Goal: Information Seeking & Learning: Learn about a topic

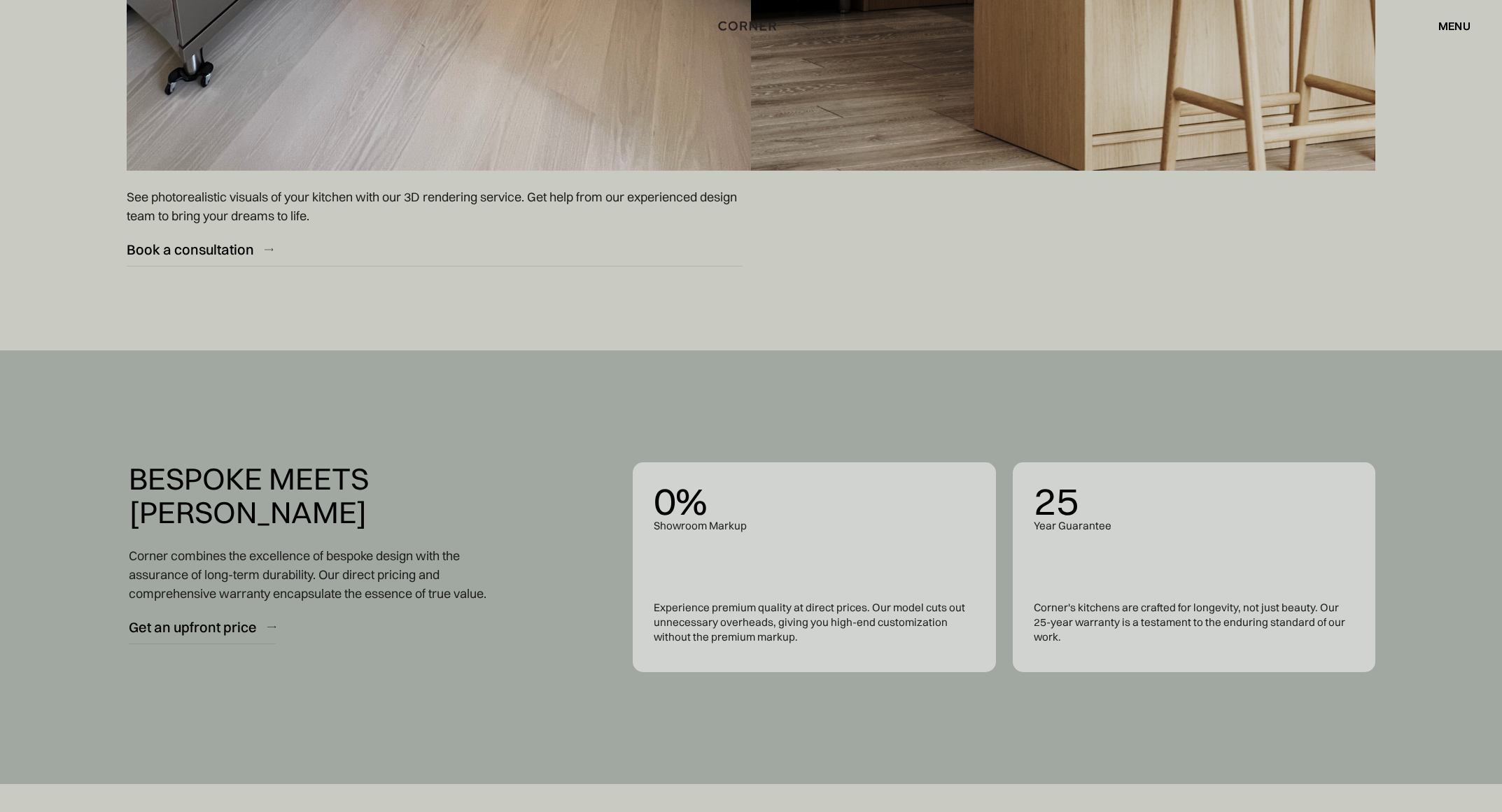
scroll to position [7027, 0]
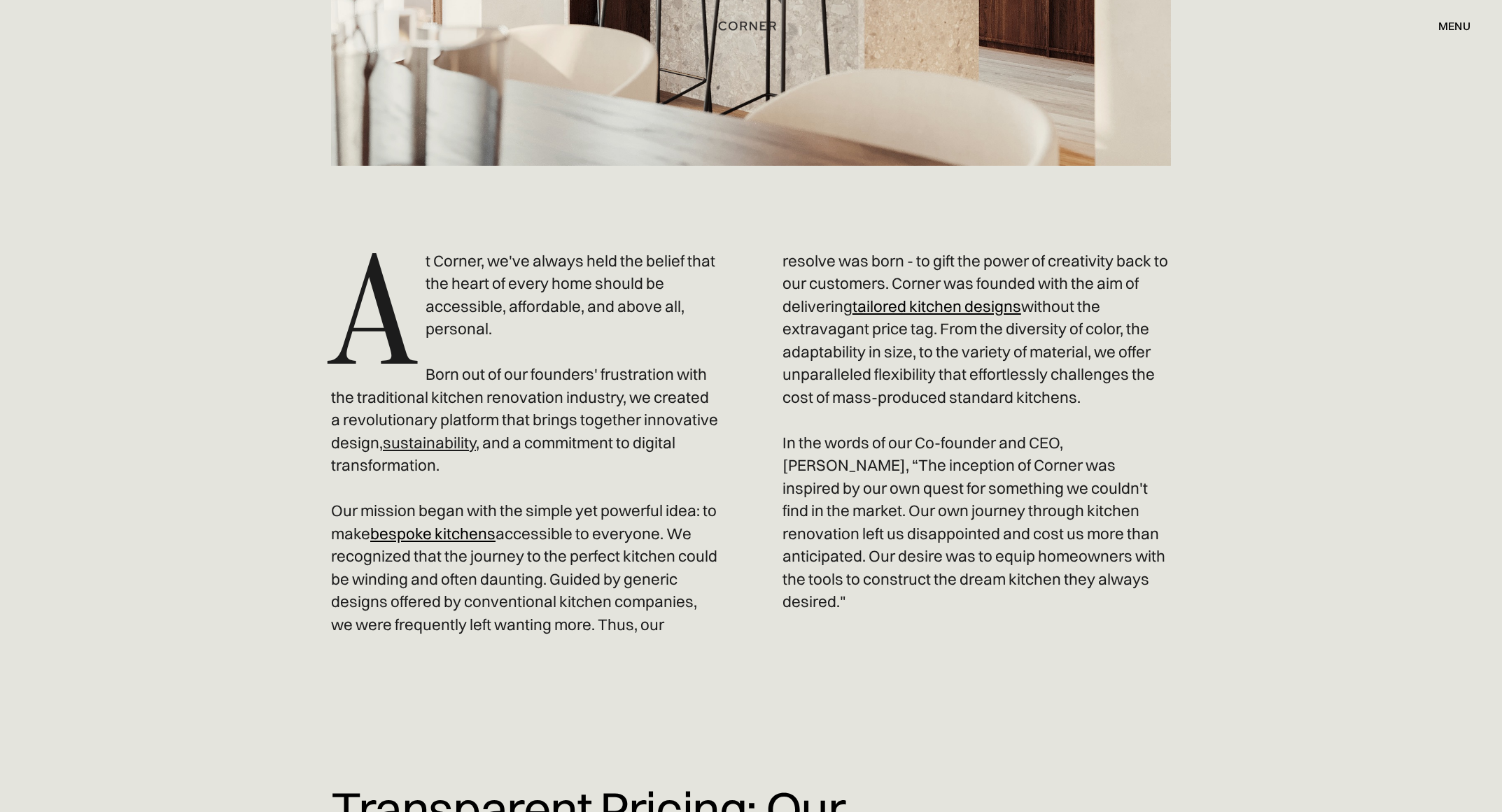
scroll to position [751, 0]
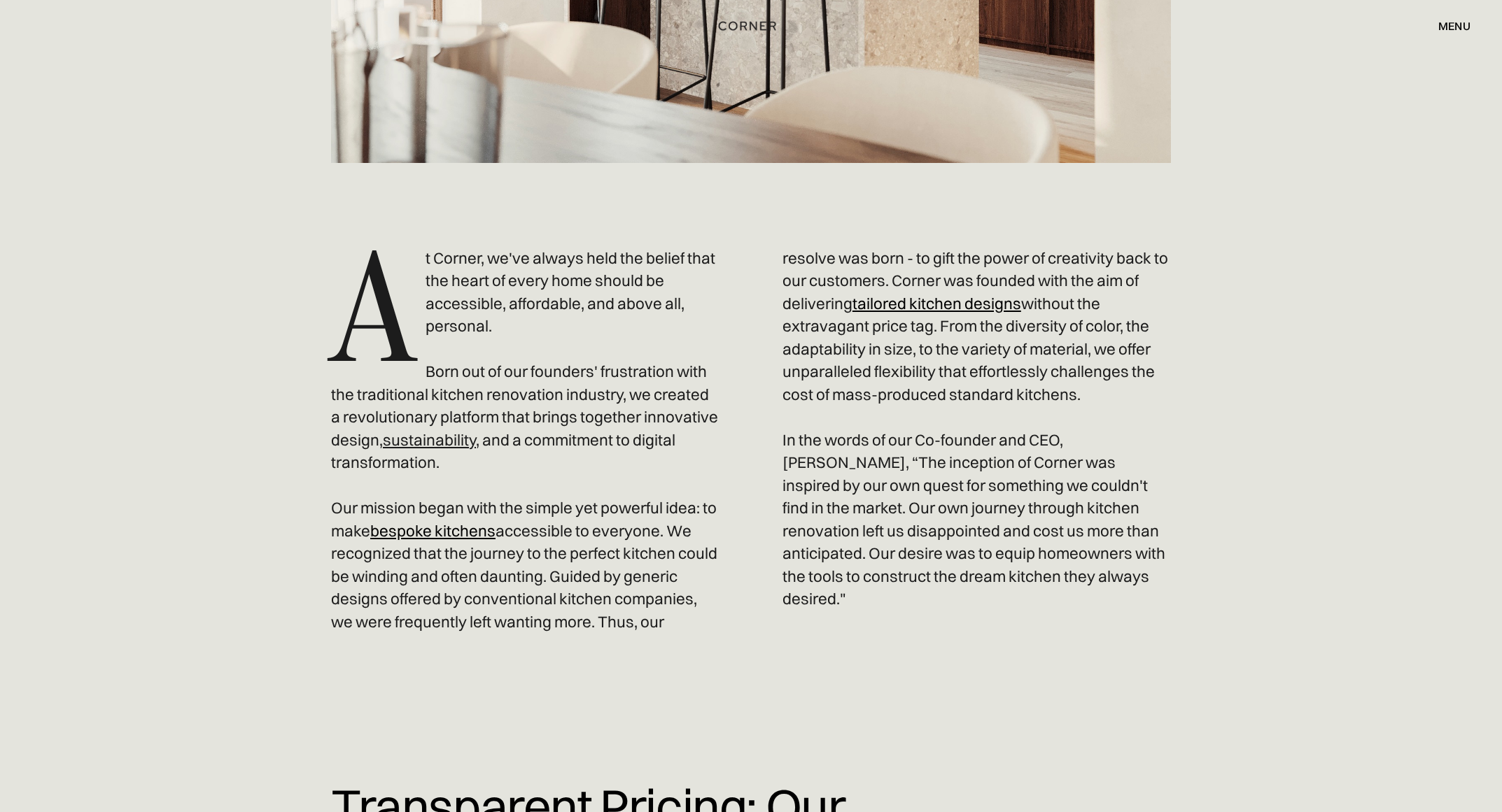
click at [727, 467] on p "A t Corner, we've always held the belief that the heart of every home should be…" at bounding box center [750, 440] width 840 height 386
click at [694, 509] on p "A t Corner, we've always held the belief that the heart of every home should be…" at bounding box center [750, 440] width 840 height 386
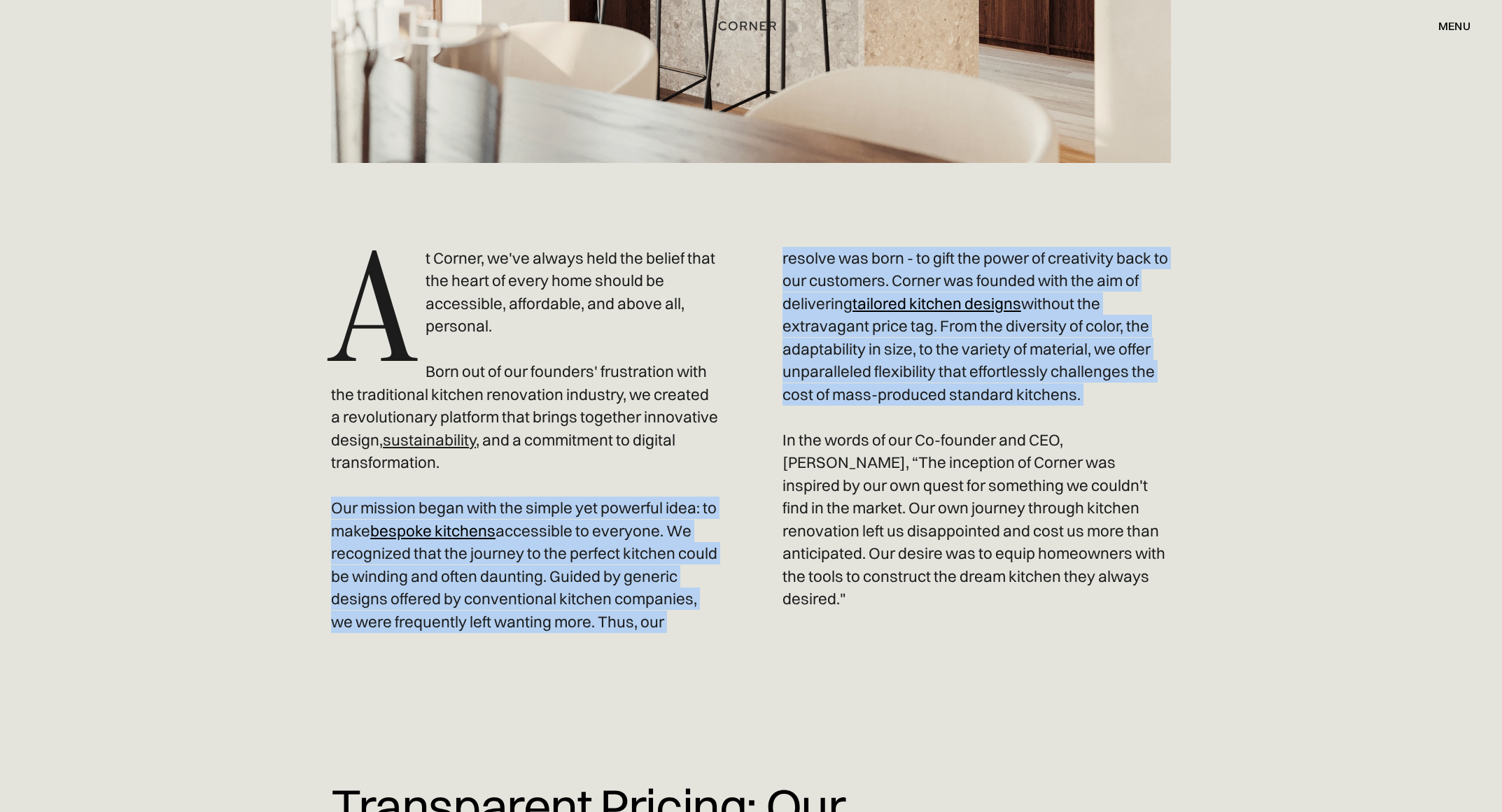
click at [694, 509] on p "A t Corner, we've always held the belief that the heart of every home should be…" at bounding box center [750, 440] width 840 height 386
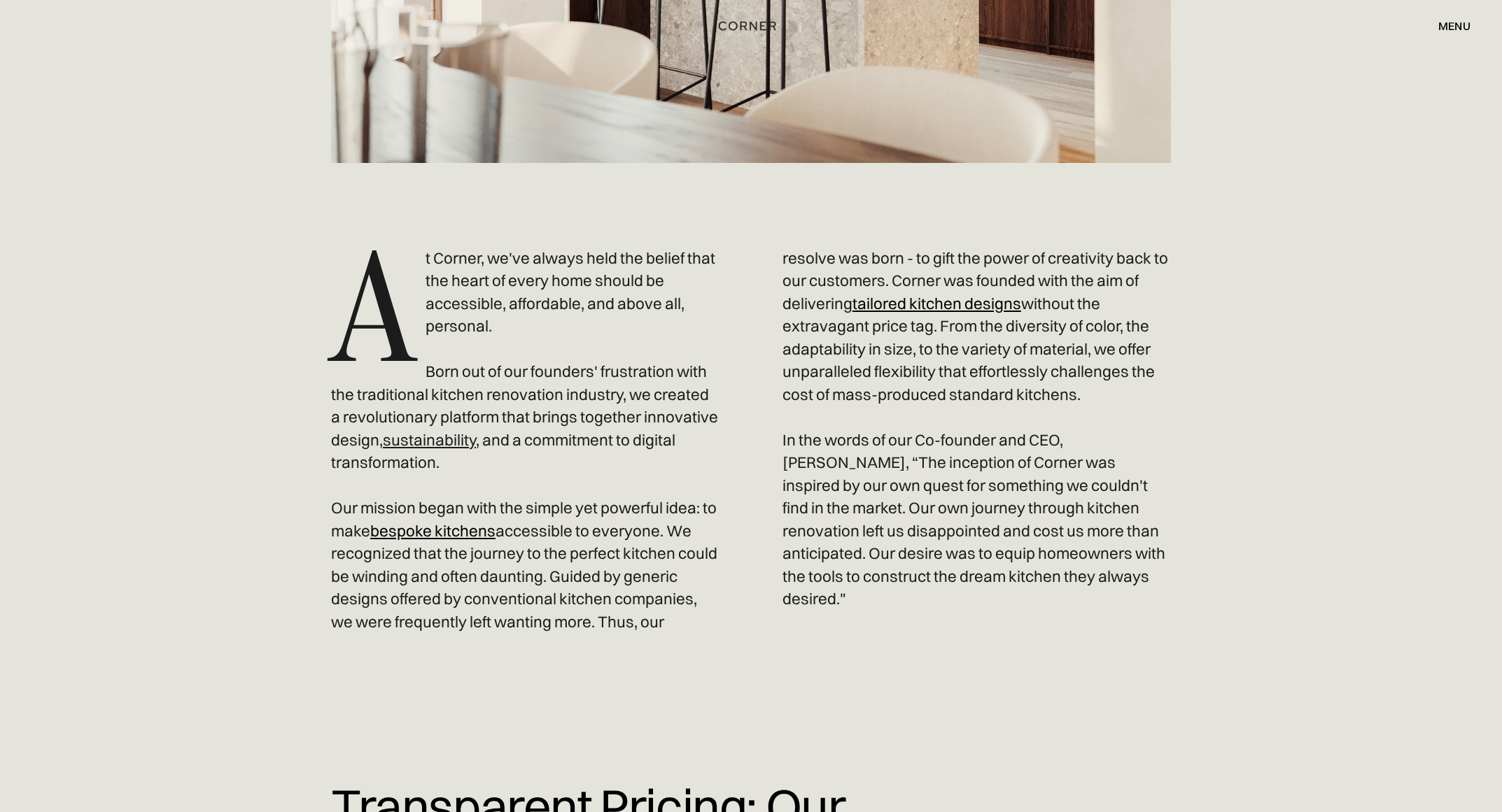
click at [788, 613] on div "A t Corner, we've always held the belief that the heart of every home should be…" at bounding box center [750, 472] width 840 height 617
click at [655, 552] on p "A t Corner, we've always held the belief that the heart of every home should be…" at bounding box center [750, 440] width 840 height 386
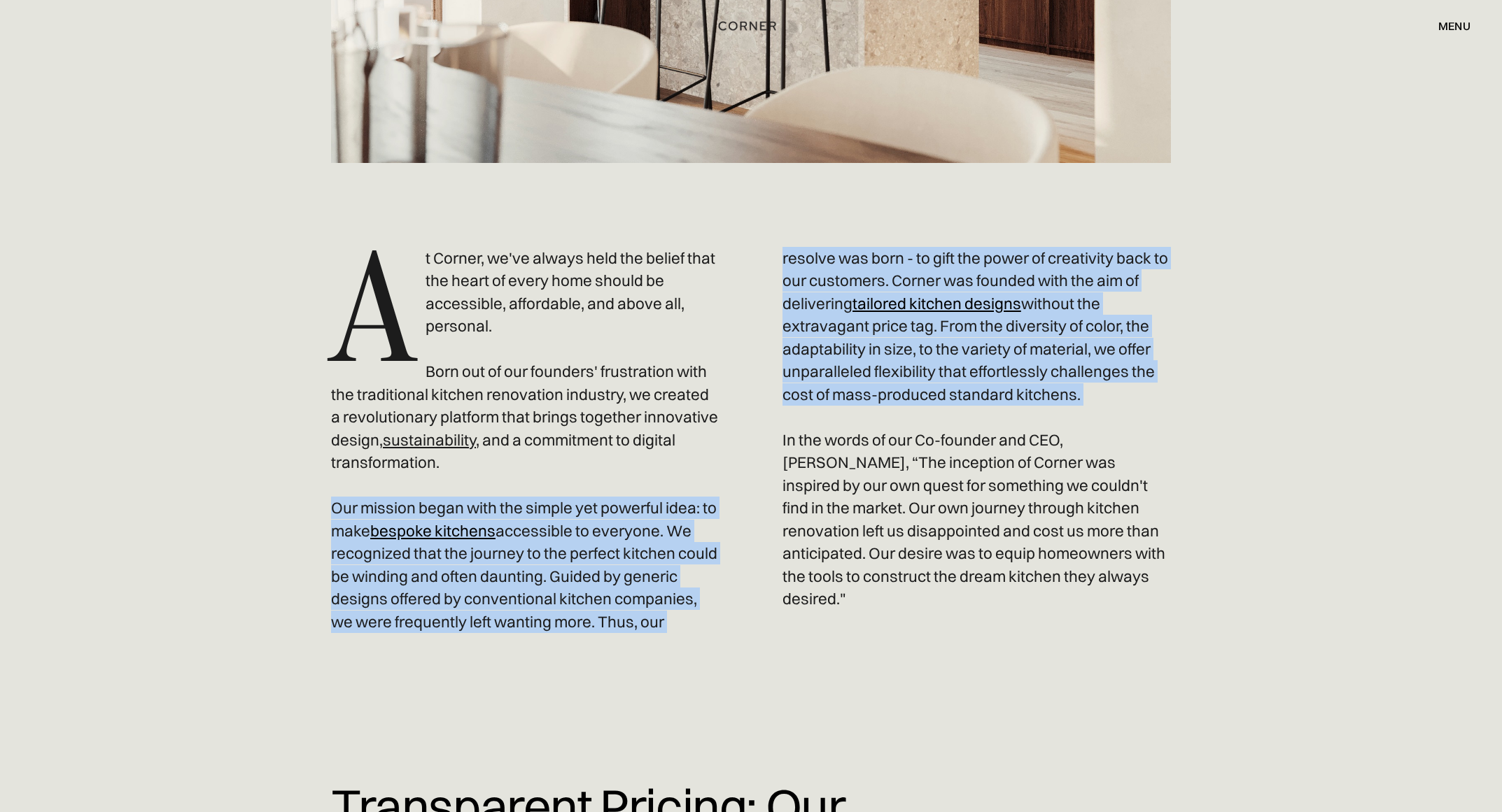
click at [655, 552] on p "A t Corner, we've always held the belief that the heart of every home should be…" at bounding box center [750, 440] width 840 height 386
click at [653, 587] on p "A t Corner, we've always held the belief that the heart of every home should be…" at bounding box center [750, 440] width 840 height 386
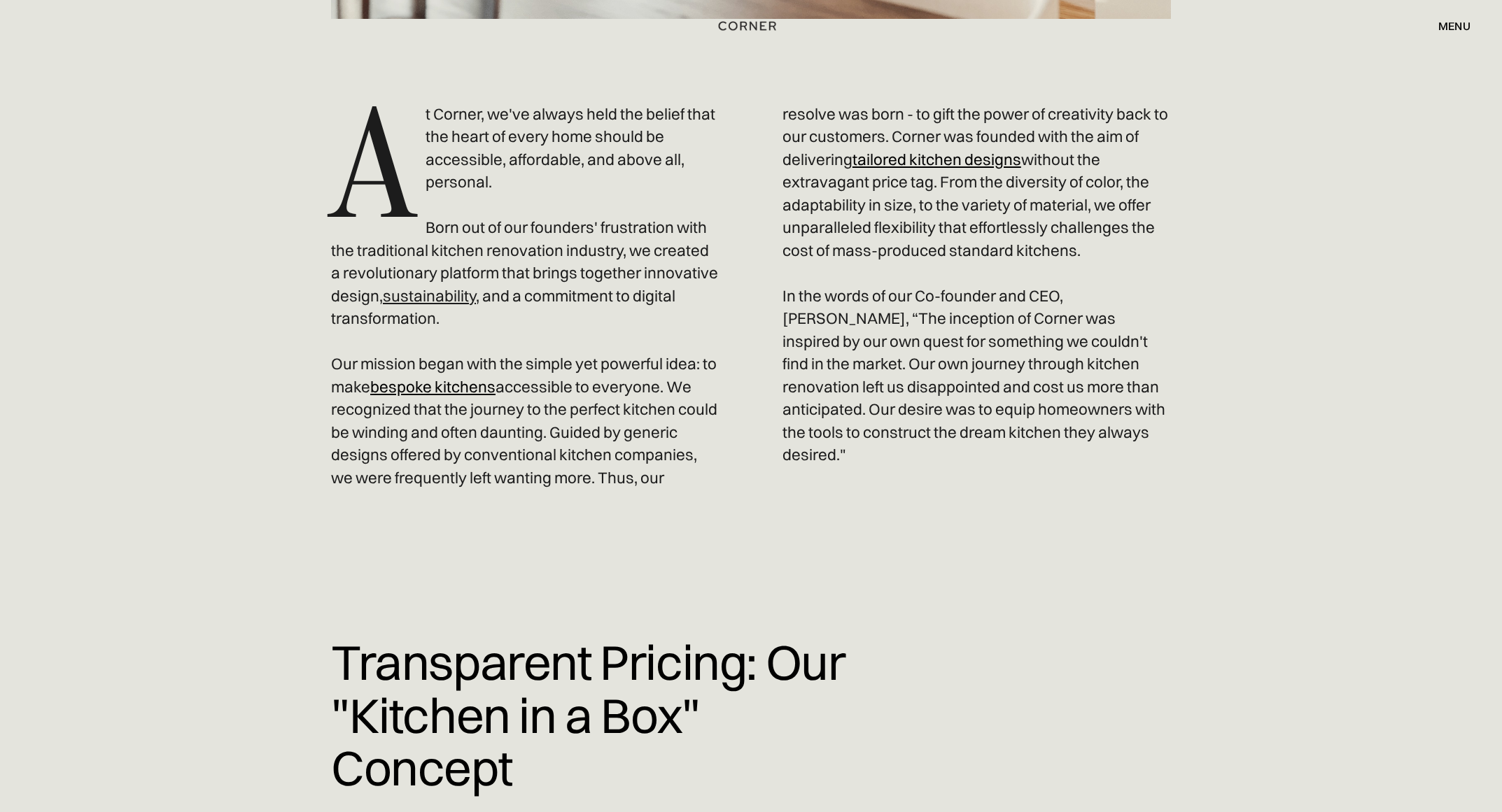
scroll to position [0, 0]
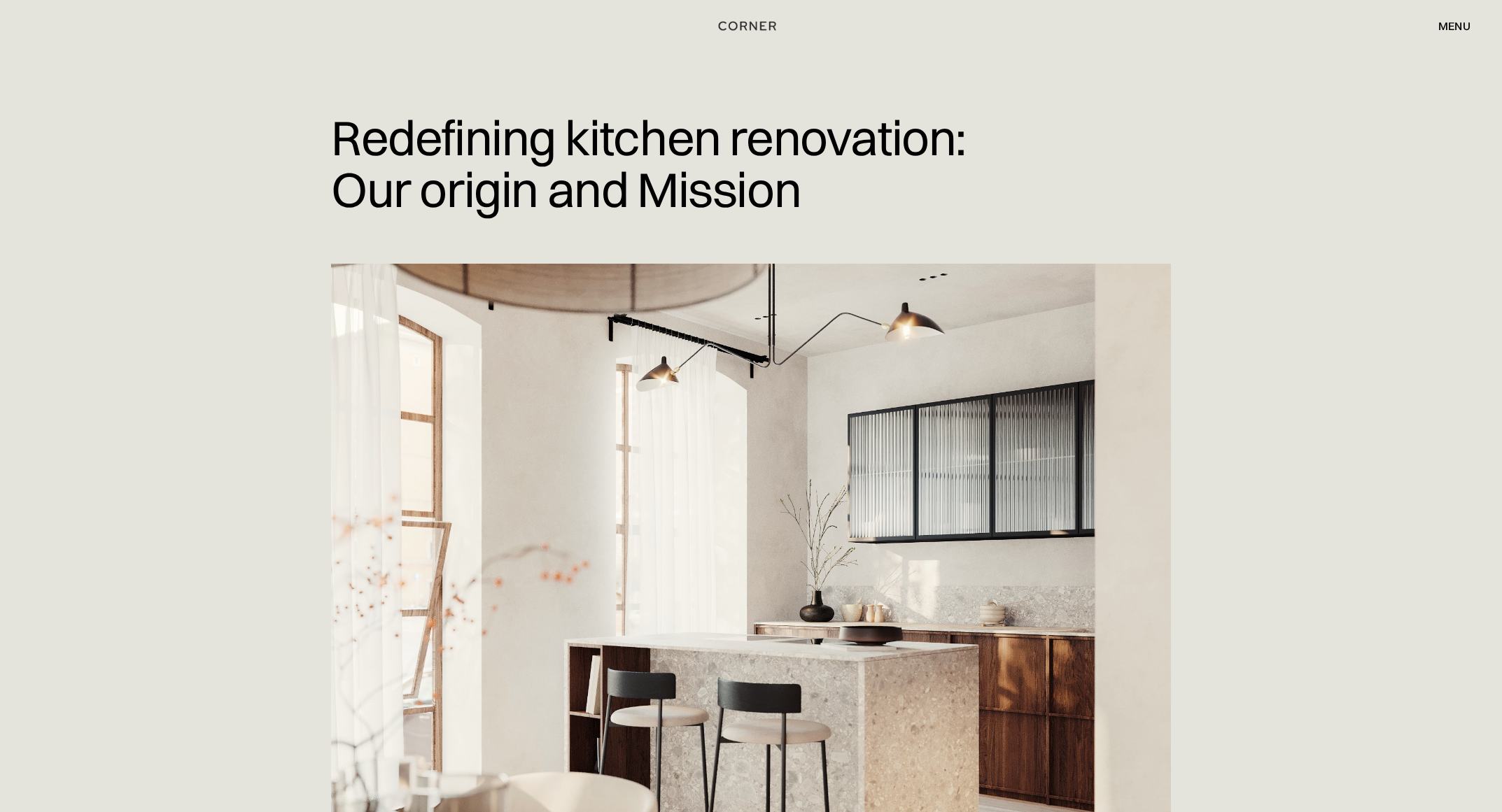
click at [1463, 29] on div "menu" at bounding box center [1455, 25] width 32 height 11
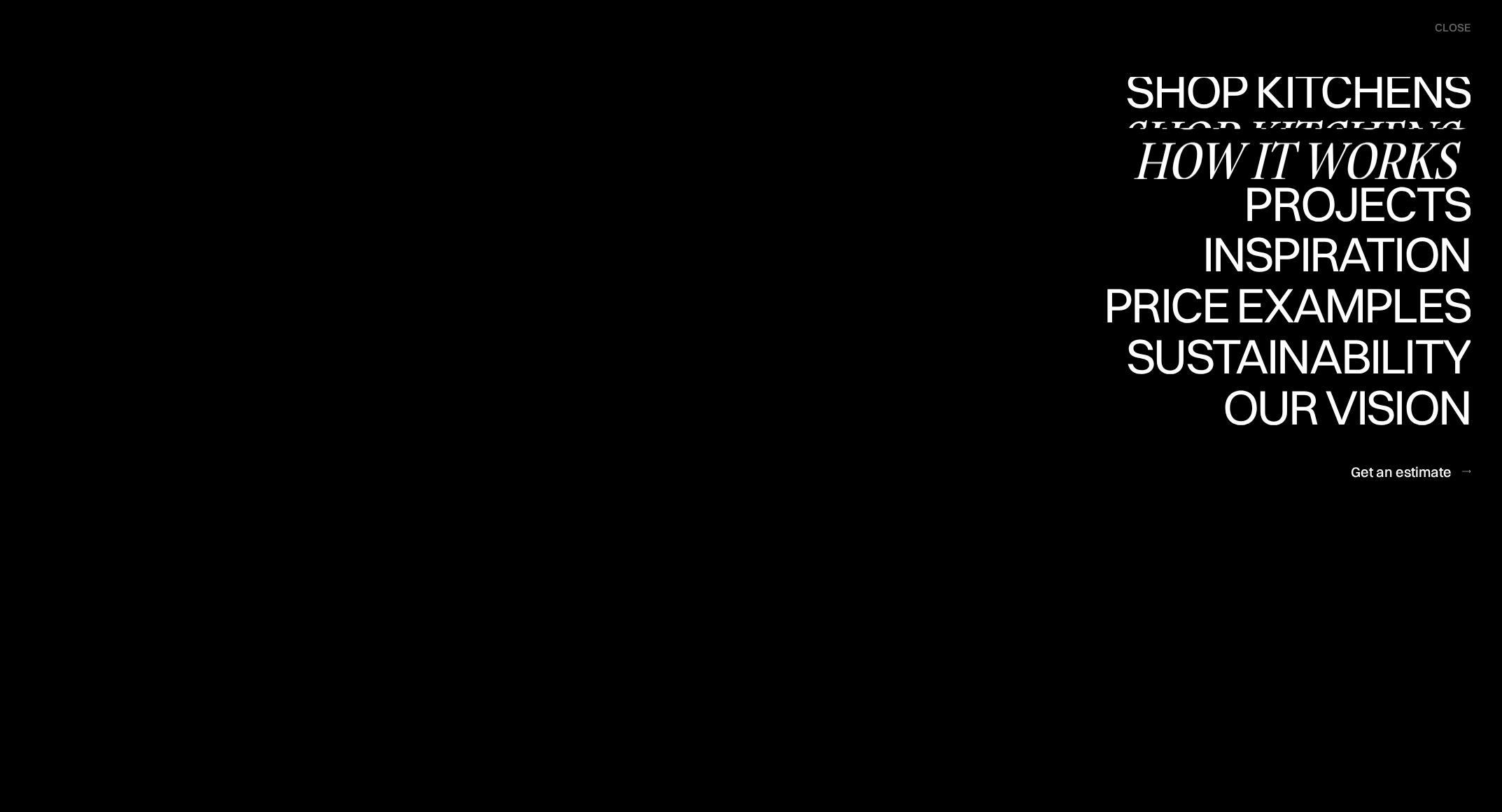
click at [1386, 100] on link "Shop Kitchens Shop Kitchens" at bounding box center [1294, 103] width 352 height 51
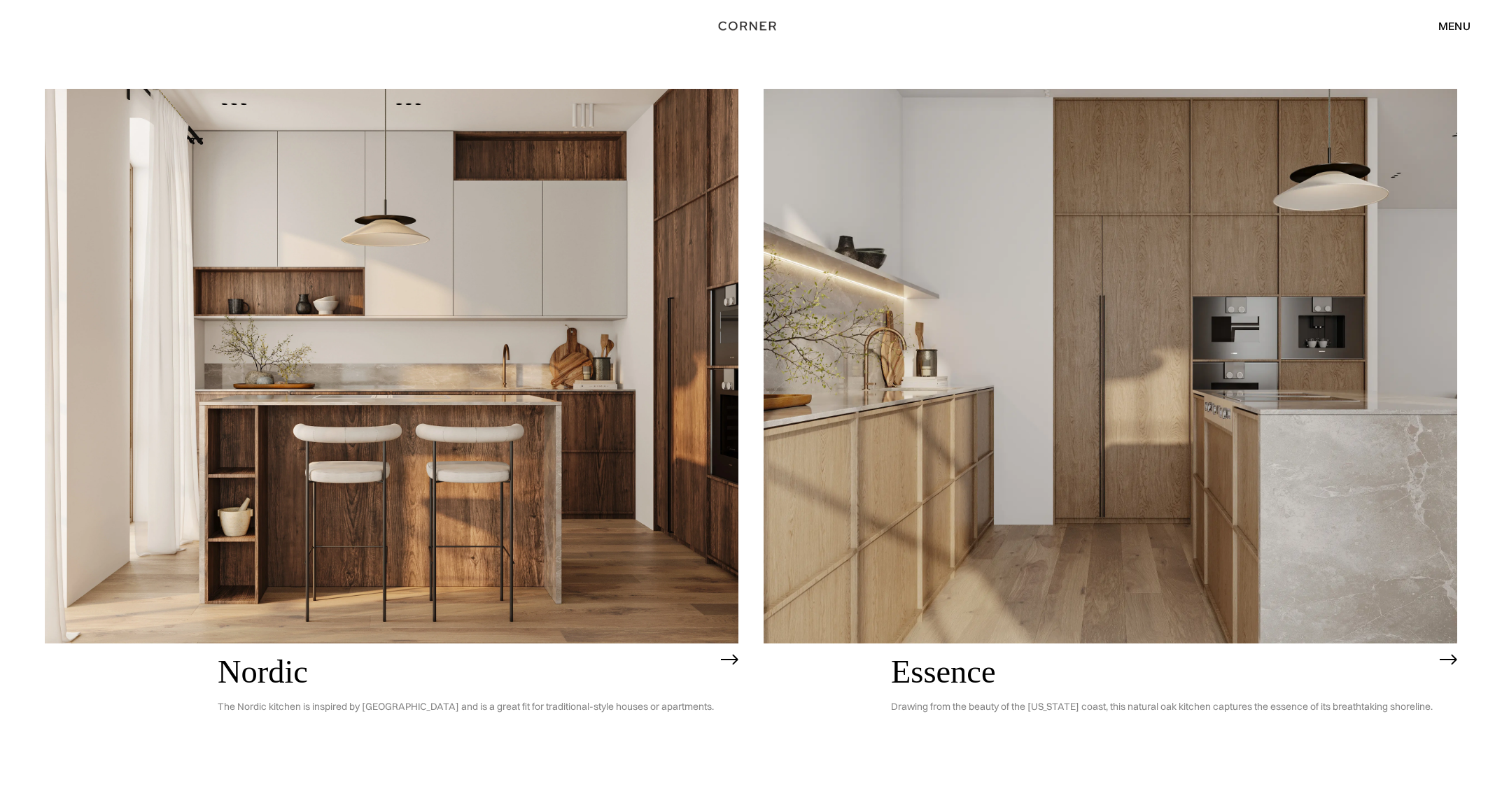
scroll to position [254, 0]
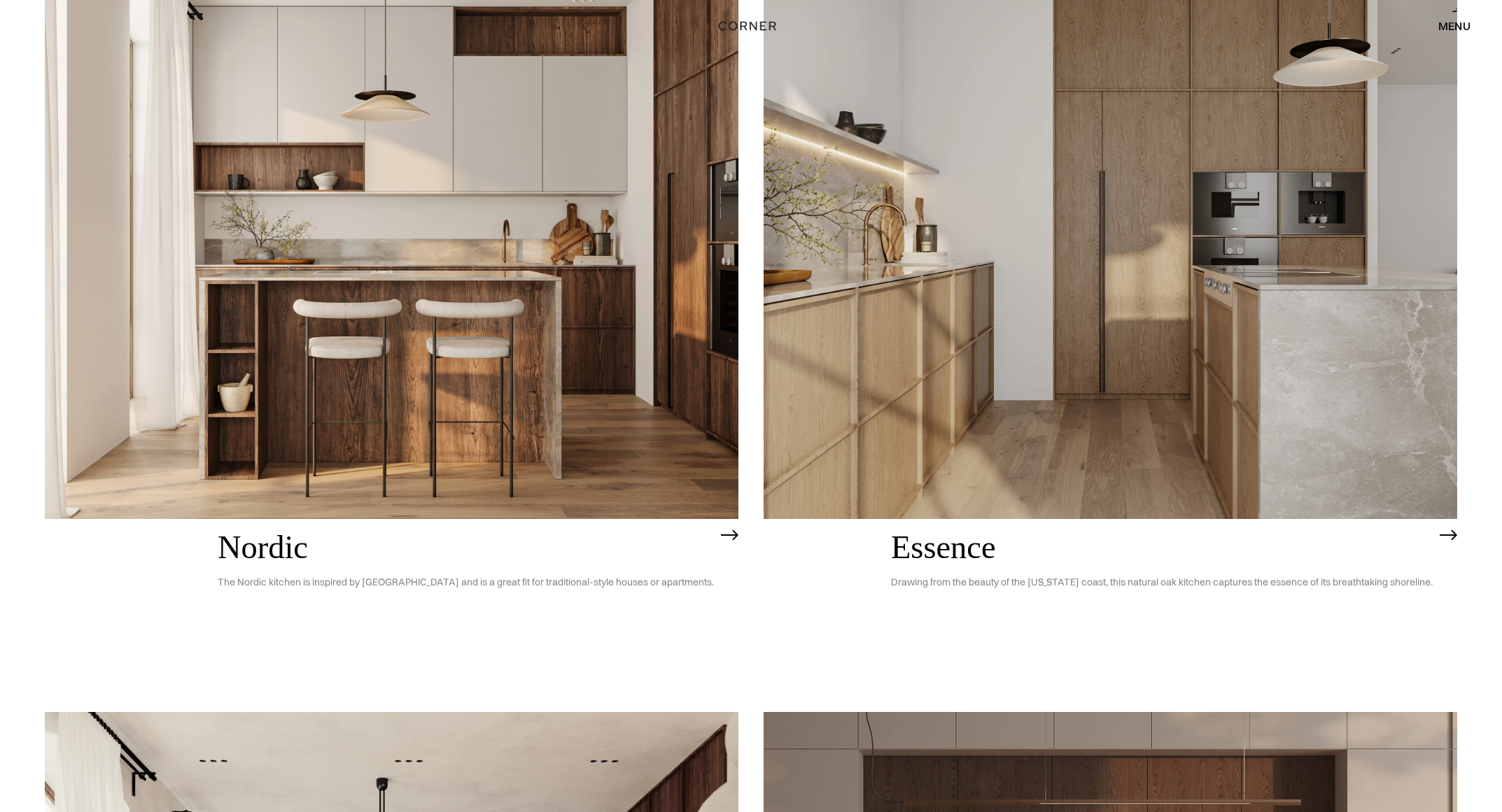
click at [1079, 455] on img at bounding box center [1110, 241] width 694 height 555
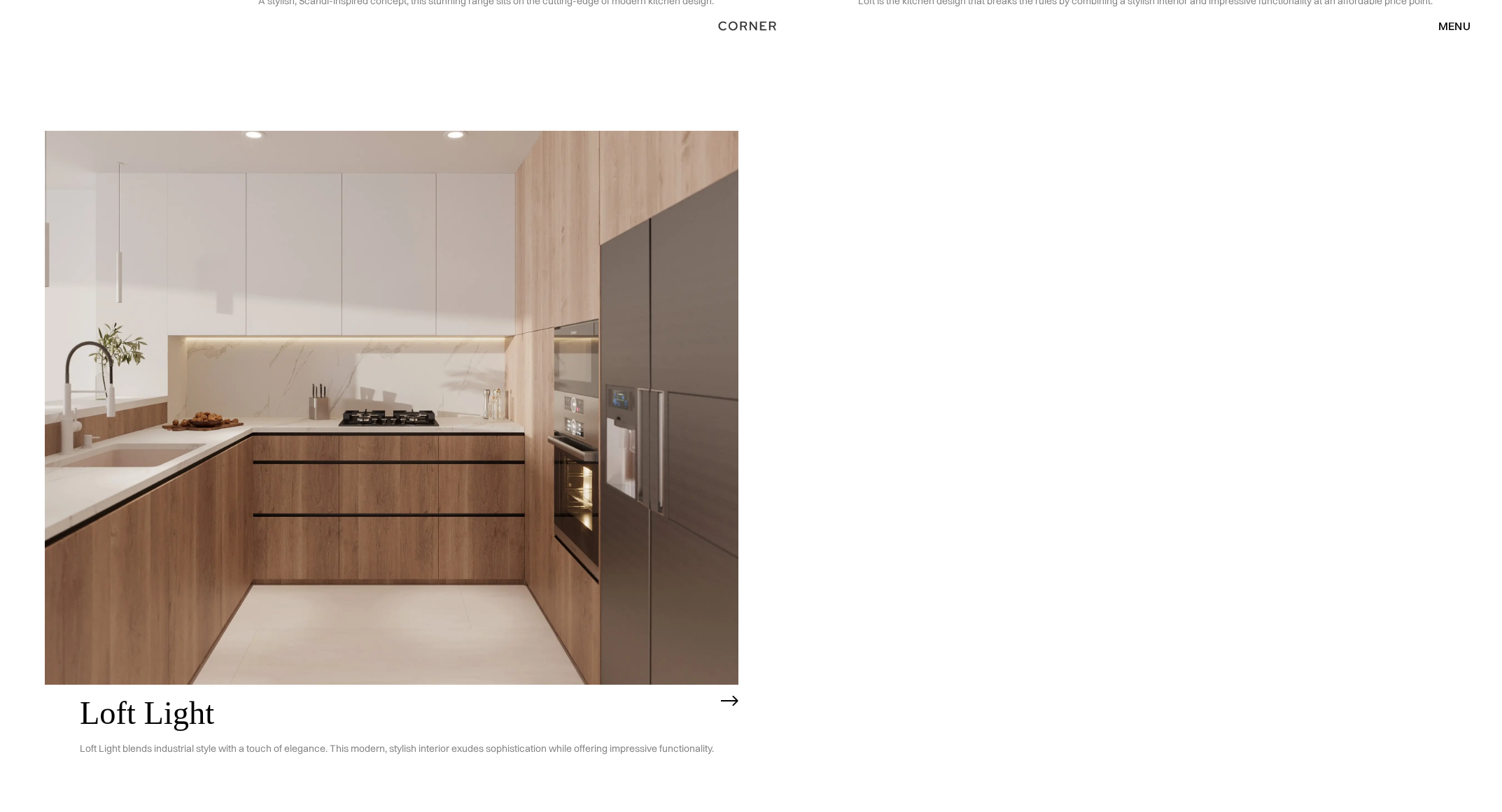
scroll to position [4619, 0]
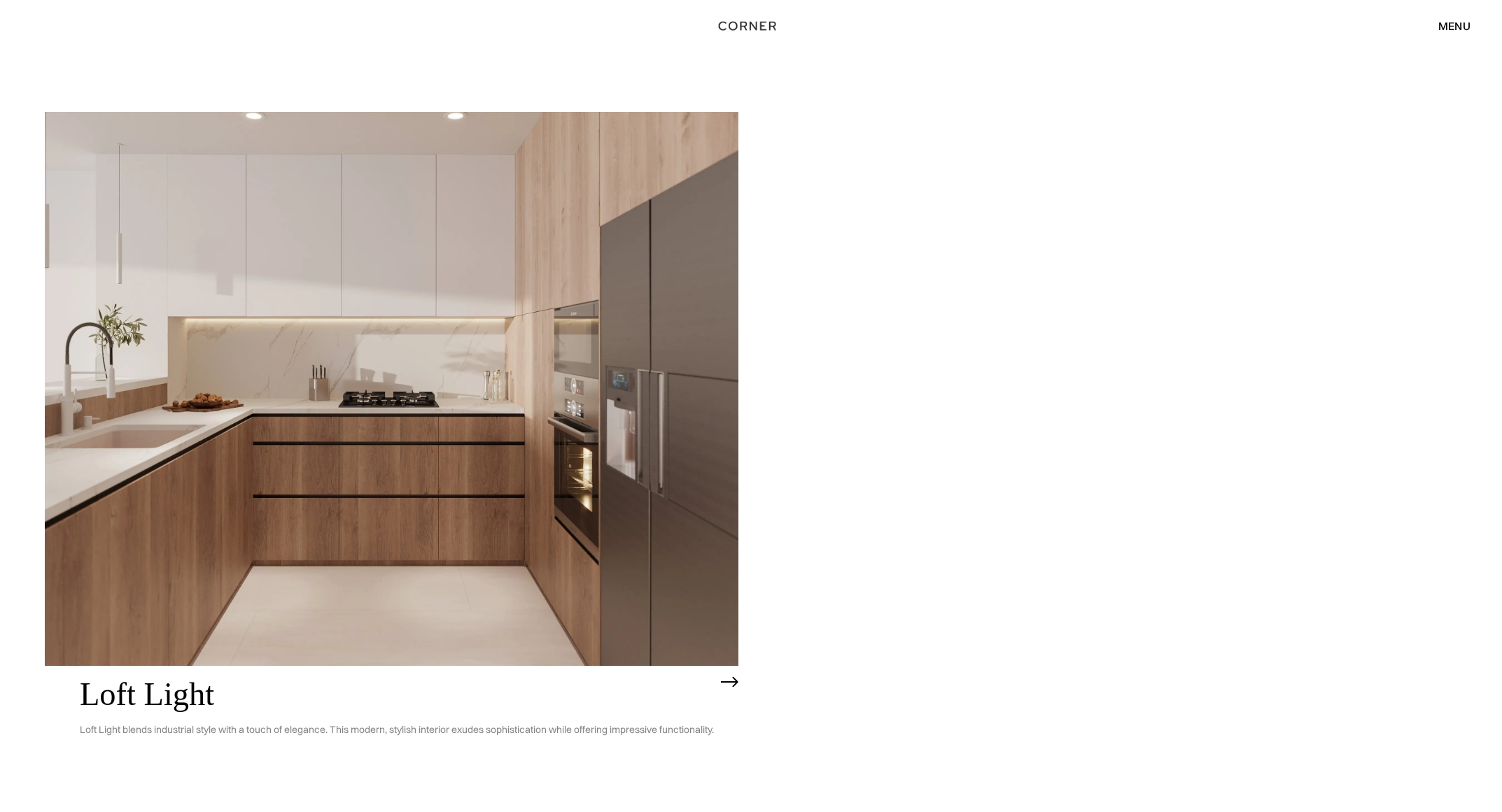
click at [514, 580] on img at bounding box center [391, 389] width 694 height 555
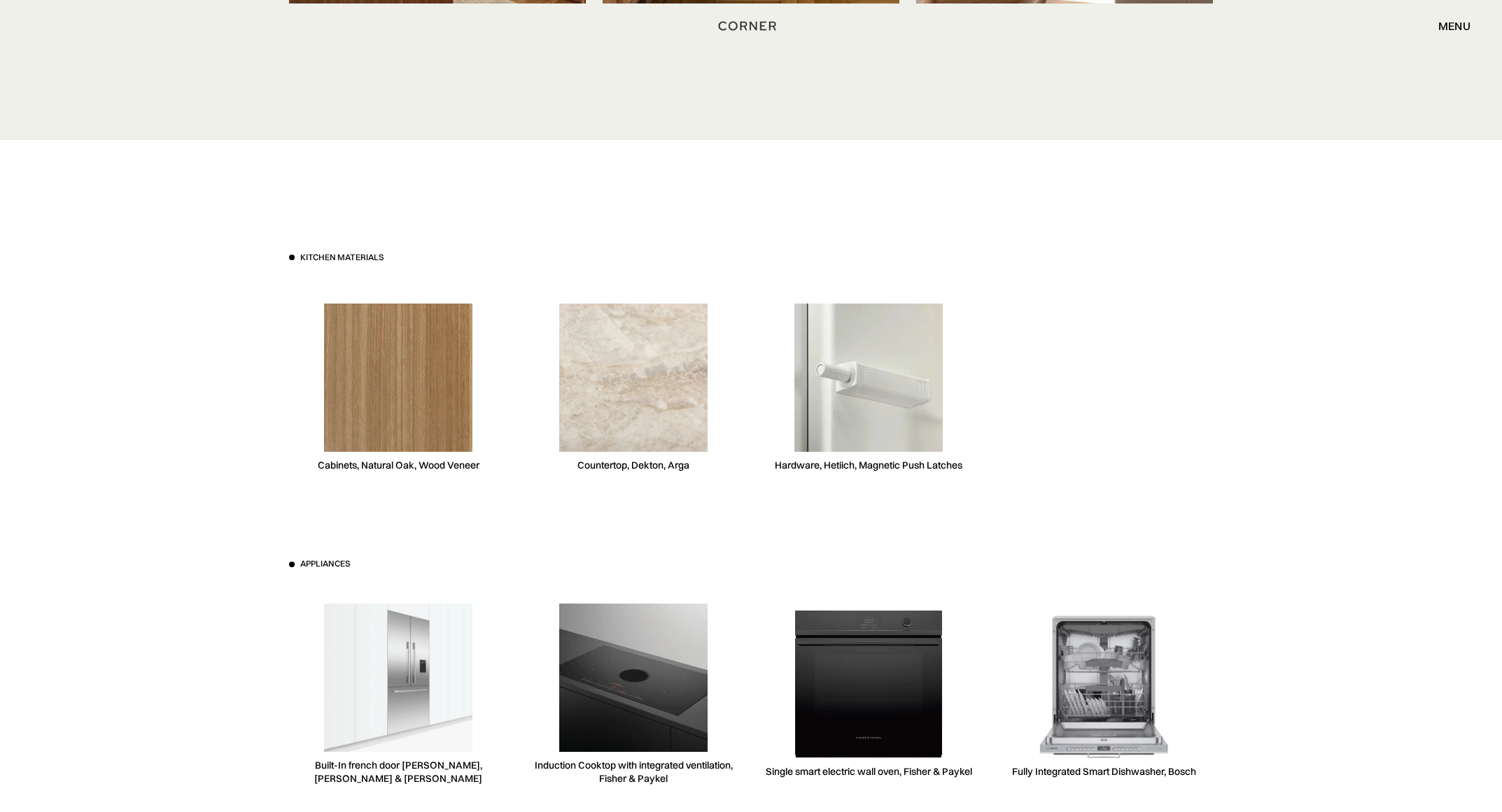
scroll to position [3784, 0]
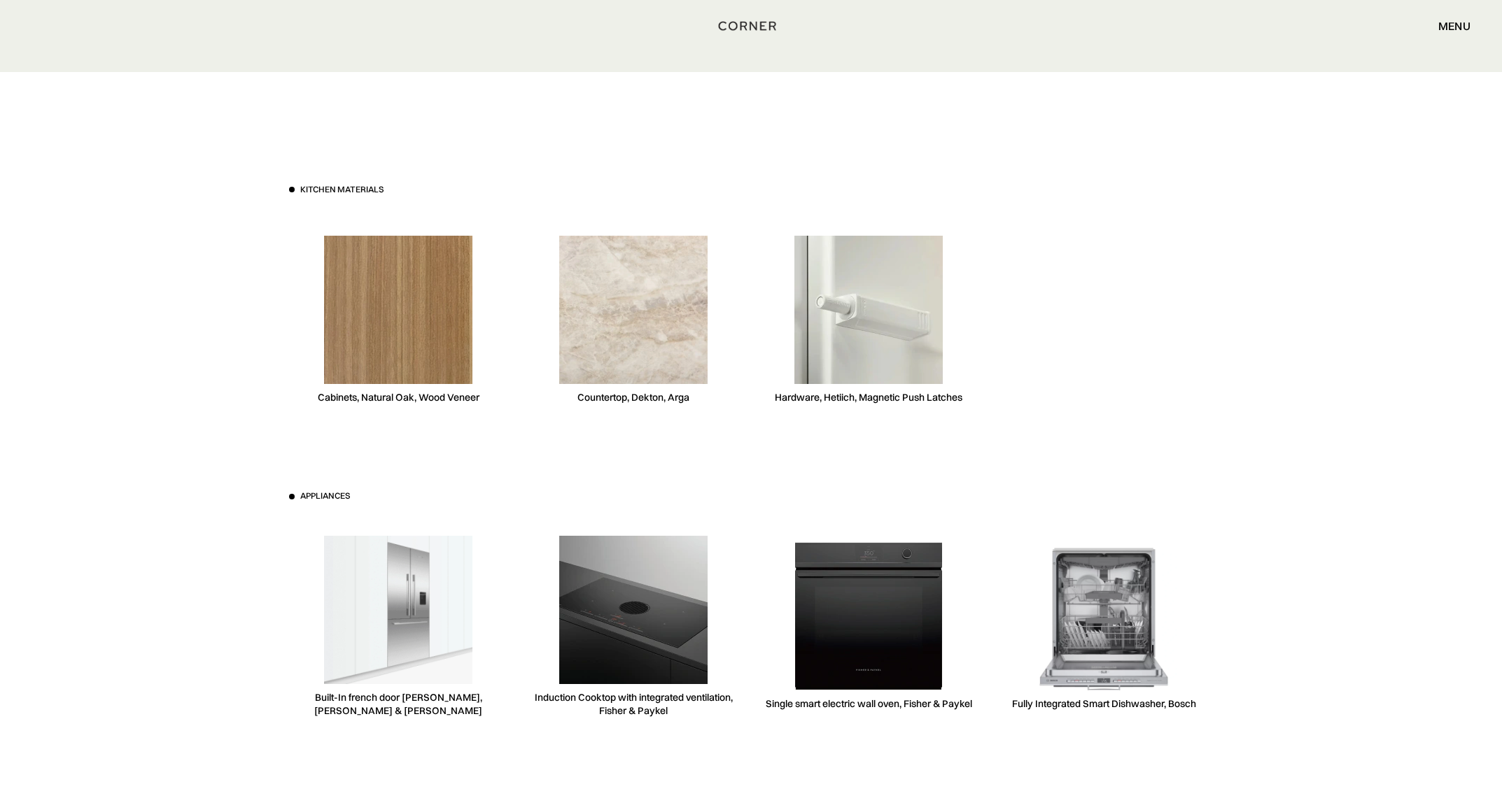
click at [676, 444] on div "Kitchen materials Cabinets, Natural Oak, Wood Veneer Countertop, Dekton, Arga H…" at bounding box center [751, 490] width 966 height 837
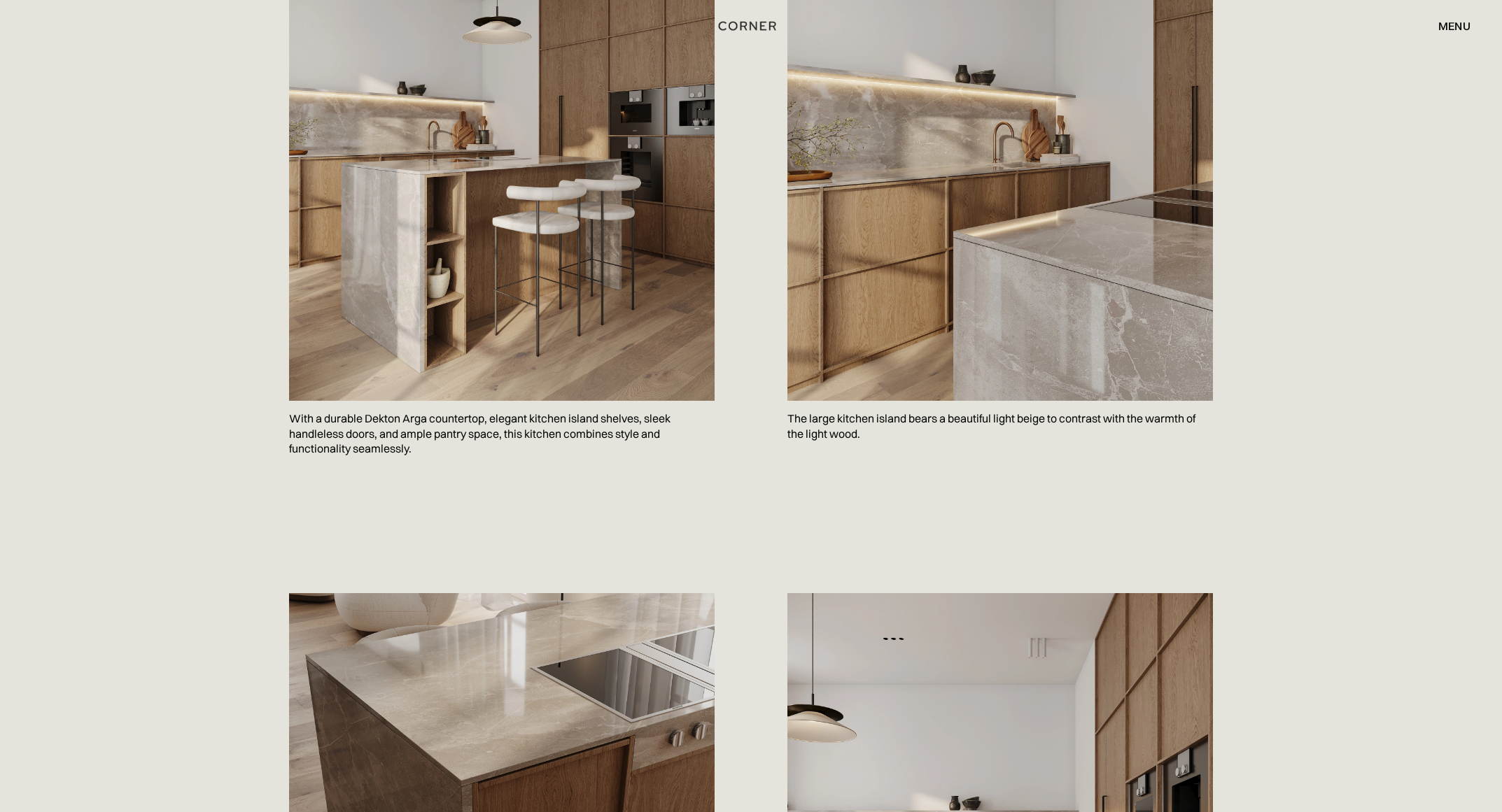
scroll to position [881, 0]
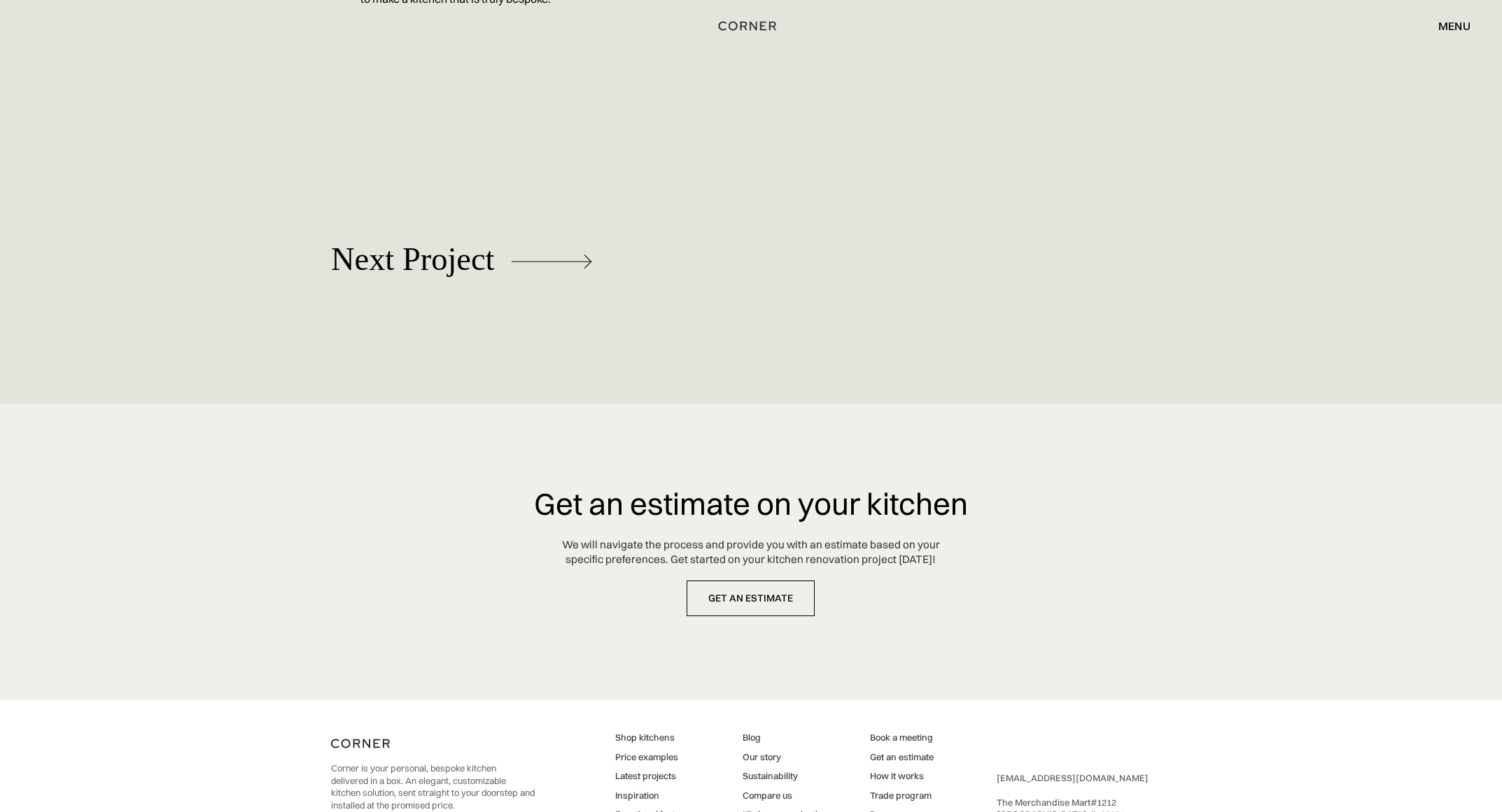
scroll to position [7913, 0]
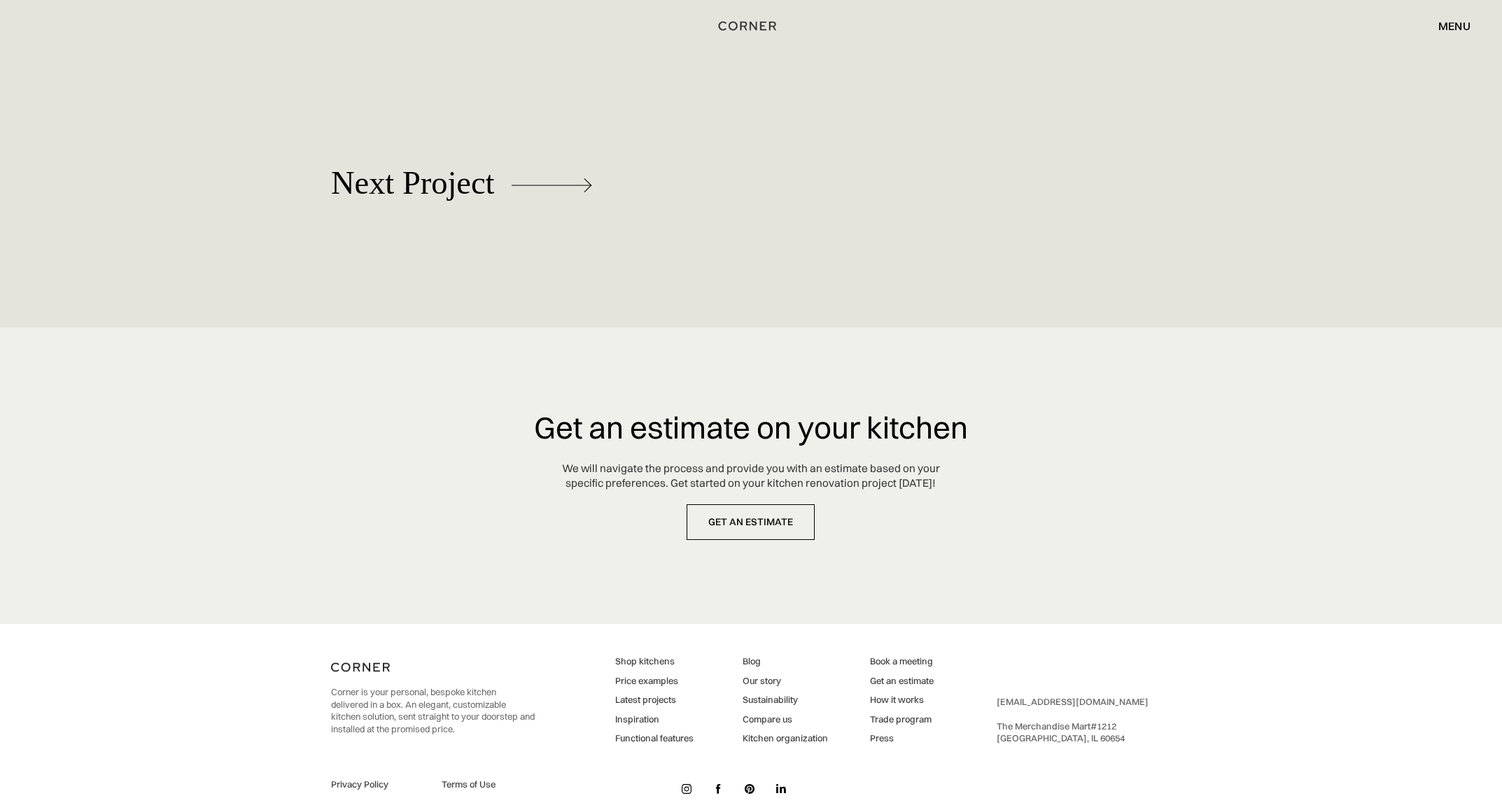
click at [890, 777] on div "Corner is your personal, bespoke kitchen delivered in a box. An elegant, custom…" at bounding box center [750, 728] width 840 height 207
click at [669, 675] on link "Price examples" at bounding box center [654, 681] width 78 height 12
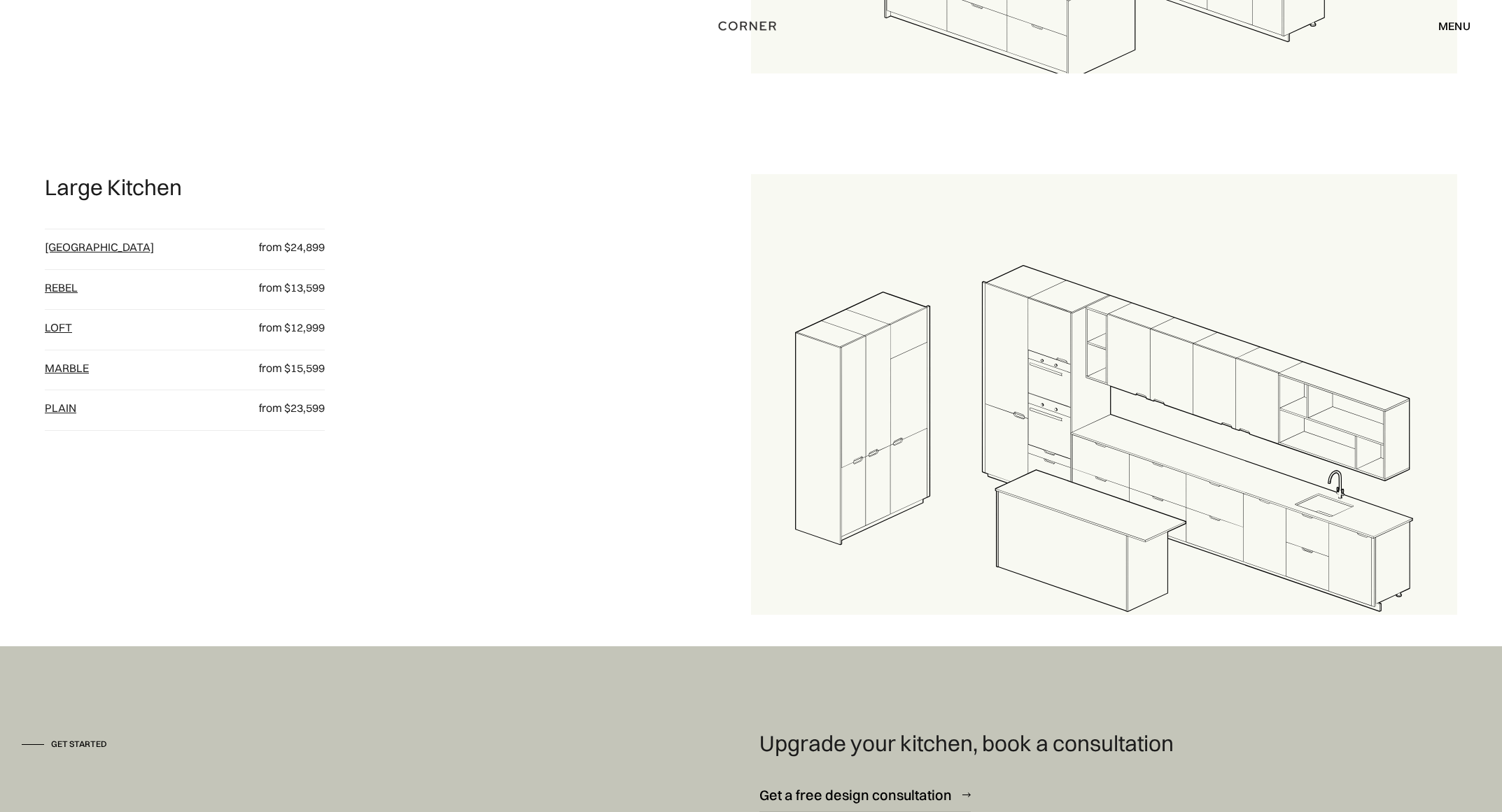
scroll to position [2103, 0]
